Goal: Obtain resource: Download file/media

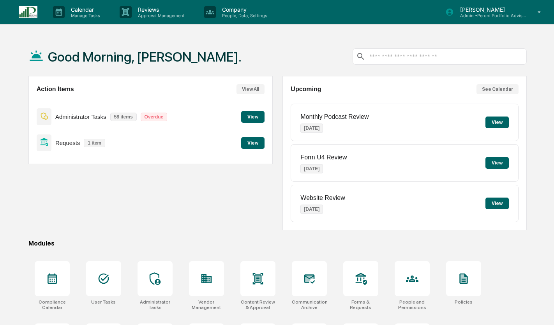
click at [256, 144] on button "View" at bounding box center [252, 143] width 23 height 12
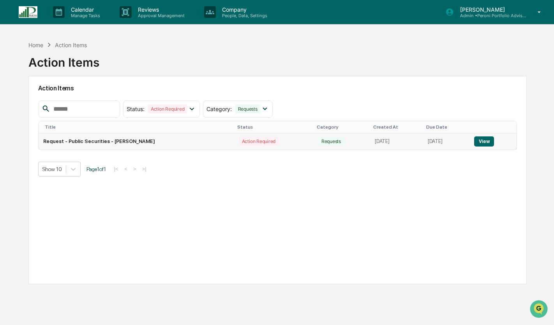
click at [493, 139] on button "View" at bounding box center [484, 141] width 20 height 10
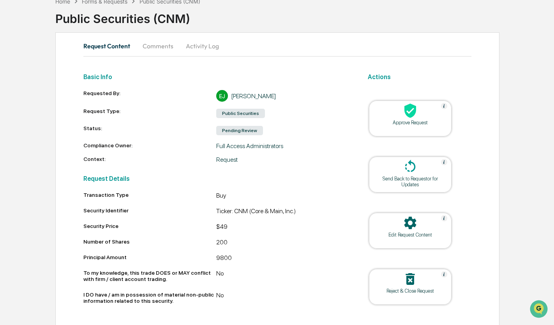
scroll to position [60, 0]
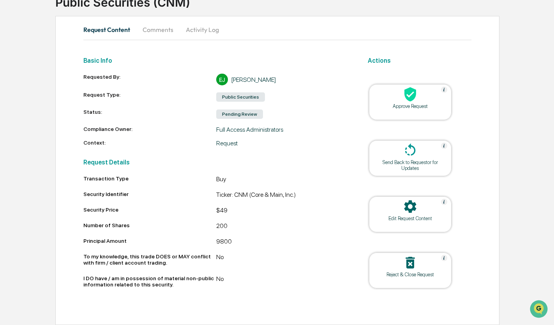
click at [11, 94] on div "Home Forms & Requests Public Securities (CNM) Public Securities (CNM) Request C…" at bounding box center [277, 151] width 554 height 348
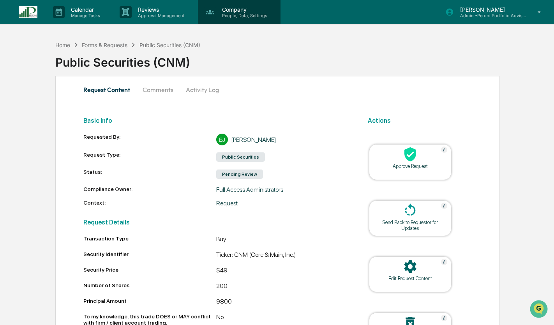
click at [245, 17] on p "People, Data, Settings" at bounding box center [243, 15] width 55 height 5
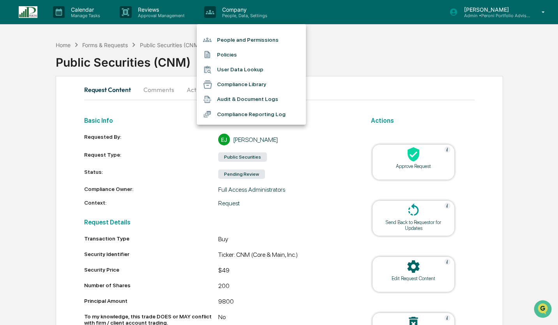
click at [242, 55] on li "Policies" at bounding box center [251, 54] width 109 height 15
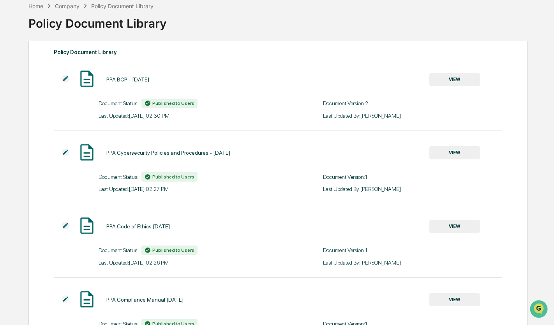
scroll to position [40, 0]
click at [459, 225] on button "VIEW" at bounding box center [455, 225] width 51 height 13
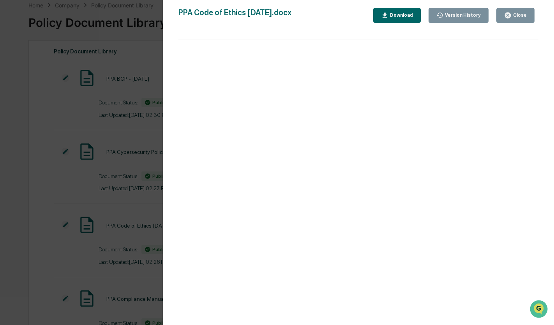
click at [402, 14] on div "Download" at bounding box center [401, 14] width 25 height 5
